Goal: Information Seeking & Learning: Learn about a topic

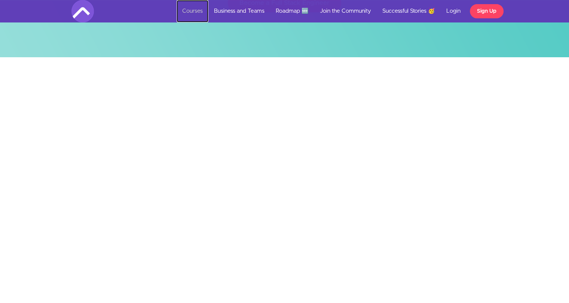
click at [188, 11] on link "Courses" at bounding box center [193, 11] width 32 height 22
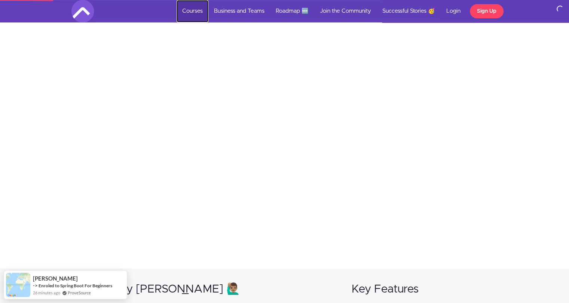
scroll to position [224, 0]
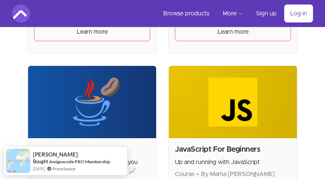
scroll to position [1271, 0]
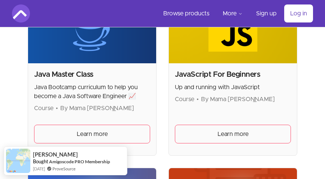
click at [67, 73] on h2 "Java Master Class" at bounding box center [92, 74] width 116 height 10
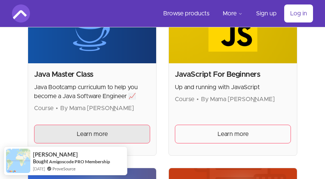
click at [83, 135] on span "Learn more" at bounding box center [92, 133] width 31 height 9
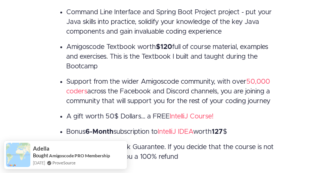
scroll to position [1493, 0]
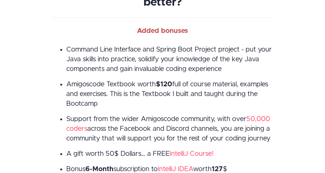
click at [161, 83] on strong "$120" at bounding box center [164, 84] width 16 height 7
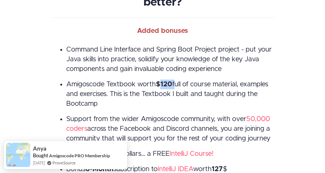
click at [159, 84] on strong "$120" at bounding box center [164, 84] width 16 height 7
drag, startPoint x: 157, startPoint y: 84, endPoint x: 174, endPoint y: 84, distance: 16.5
click at [174, 84] on span "Amigoscode Textbook worth $120 full of course material, examples and exercises.…" at bounding box center [167, 94] width 202 height 26
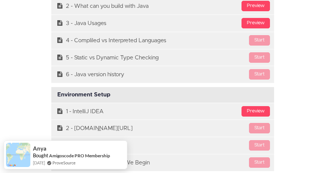
scroll to position [2166, 0]
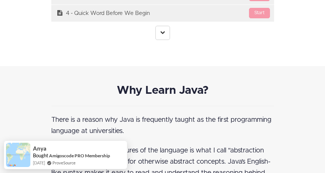
click at [162, 35] on link at bounding box center [162, 33] width 15 height 14
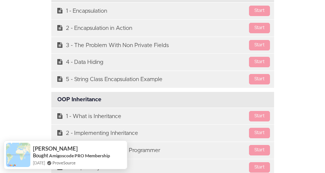
scroll to position [5551, 0]
